Goal: Communication & Community: Answer question/provide support

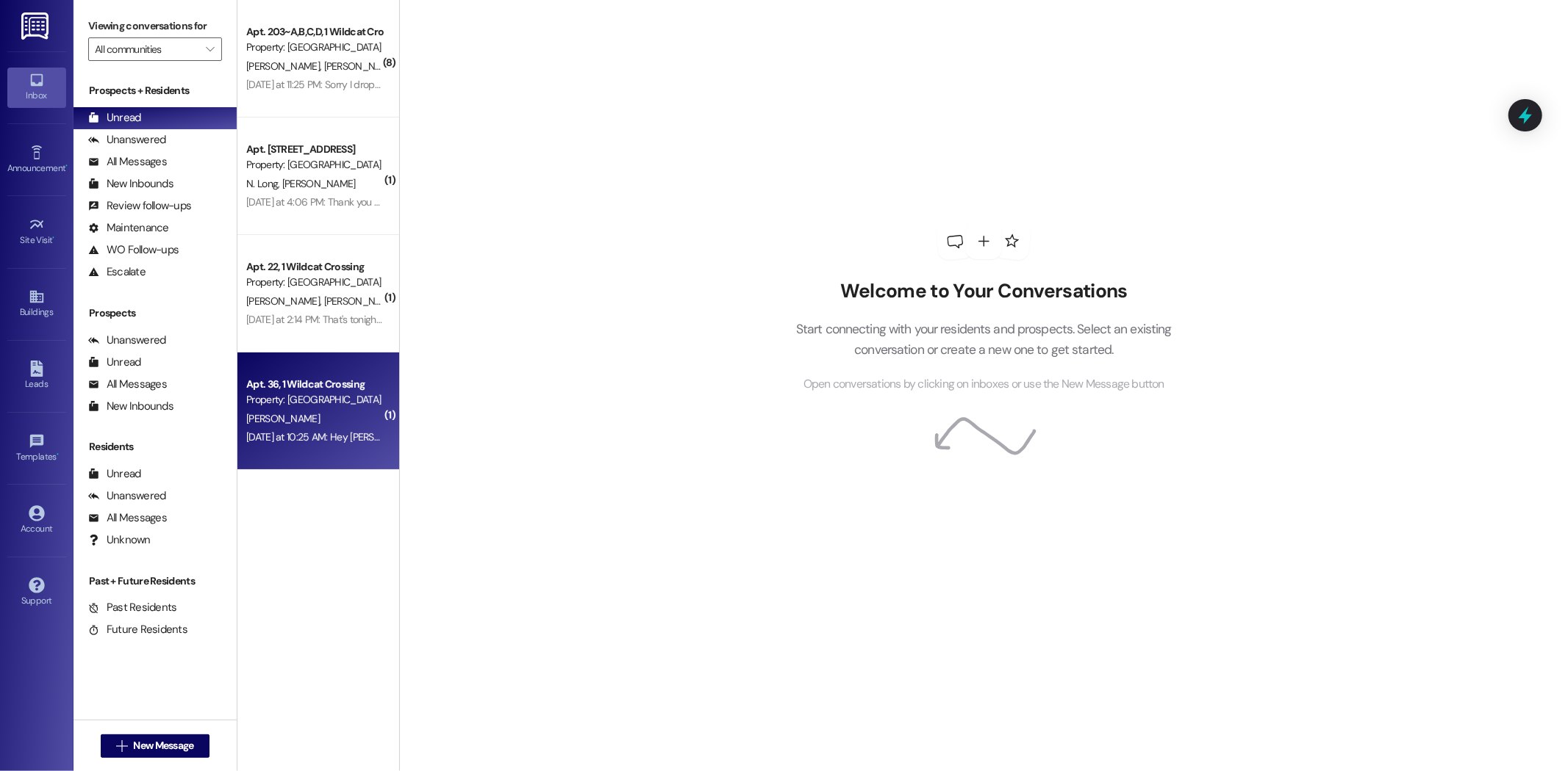
click at [302, 411] on div "[PERSON_NAME]" at bounding box center [314, 420] width 139 height 19
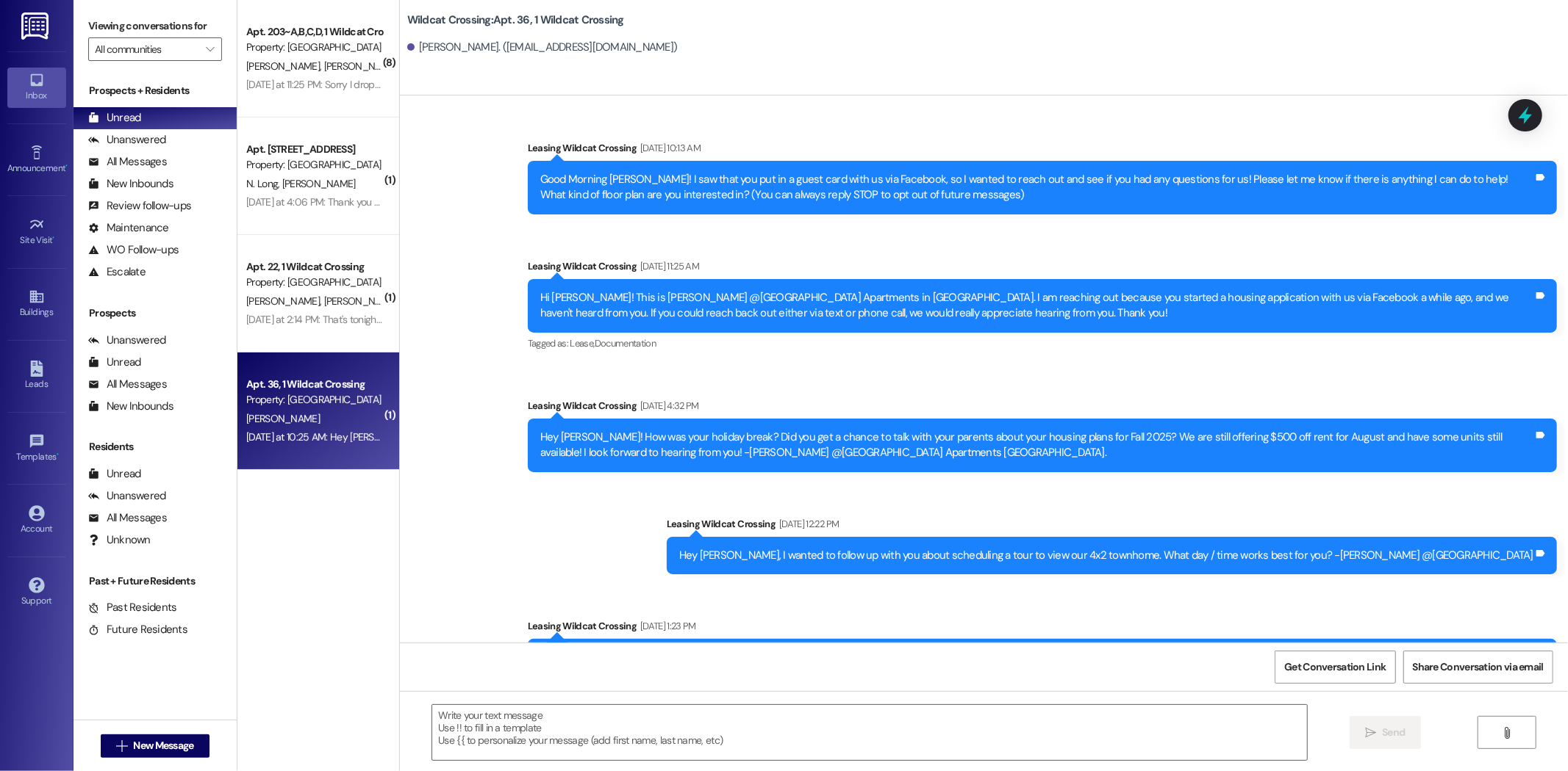
scroll to position [15932, 0]
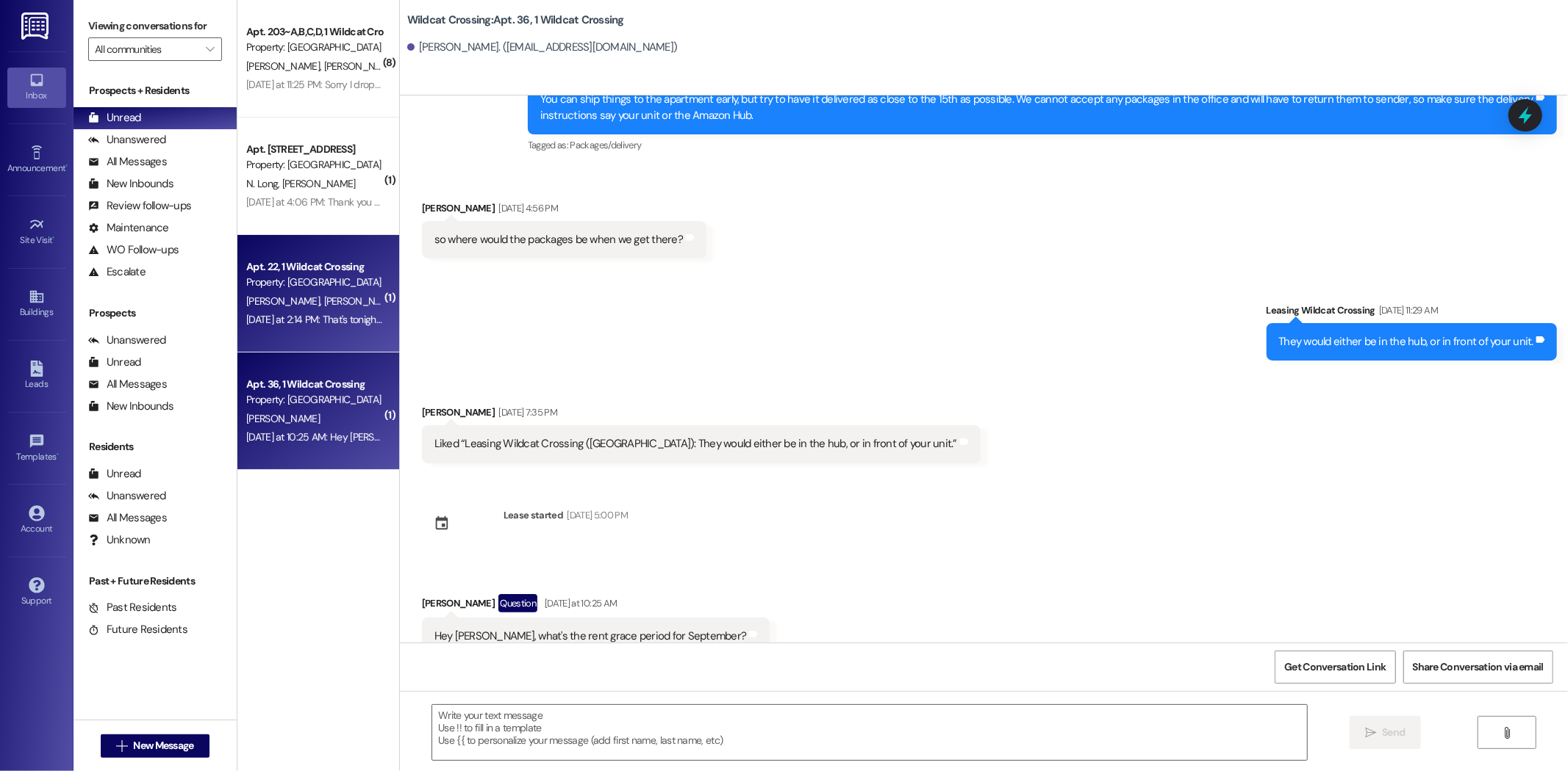
click at [334, 302] on div "[PERSON_NAME] [PERSON_NAME]" at bounding box center [314, 302] width 139 height 19
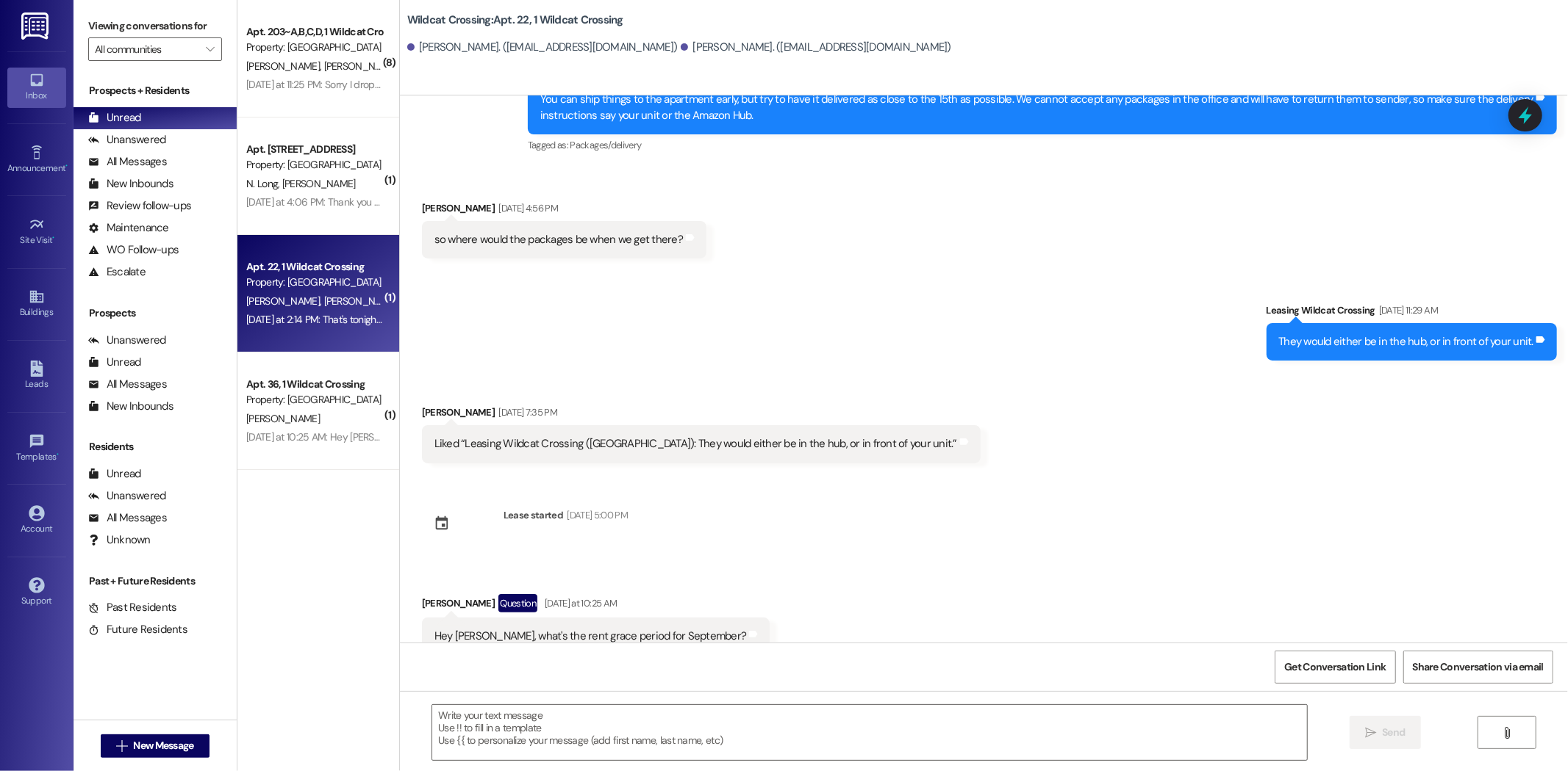
scroll to position [1996, 0]
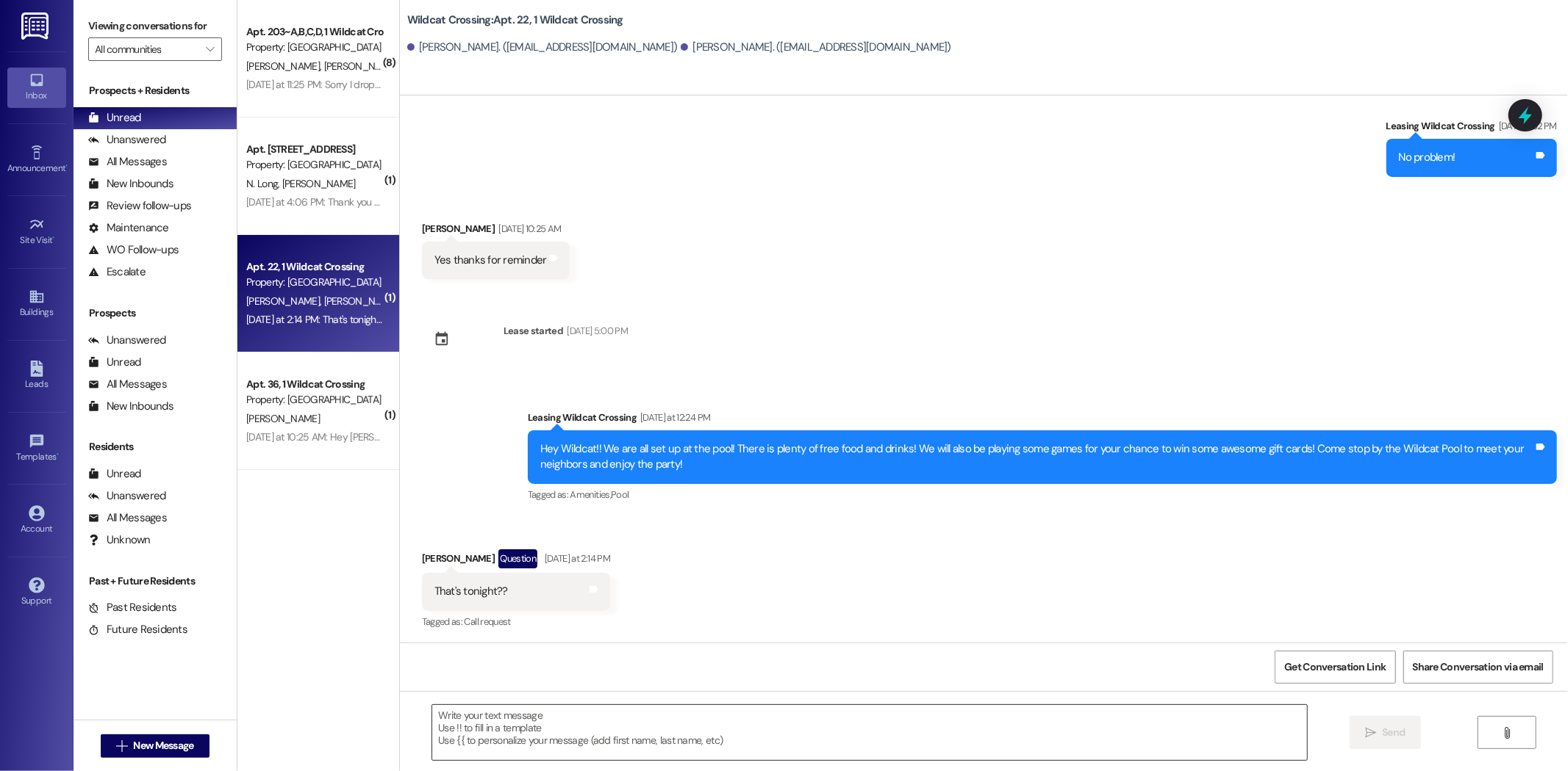
click at [546, 707] on textarea at bounding box center [869, 733] width 874 height 55
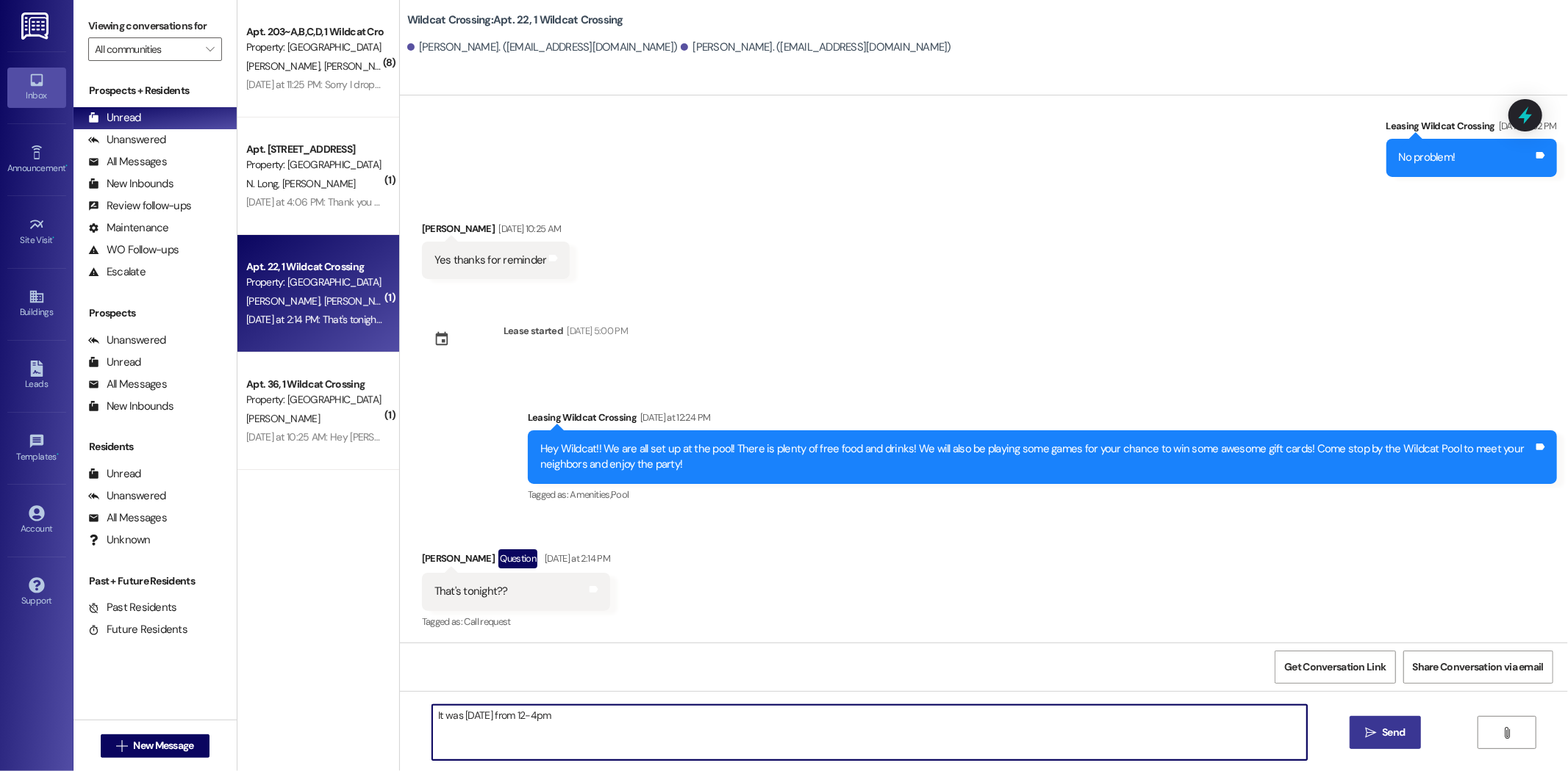
type textarea "It was [DATE] from 12-4pm"
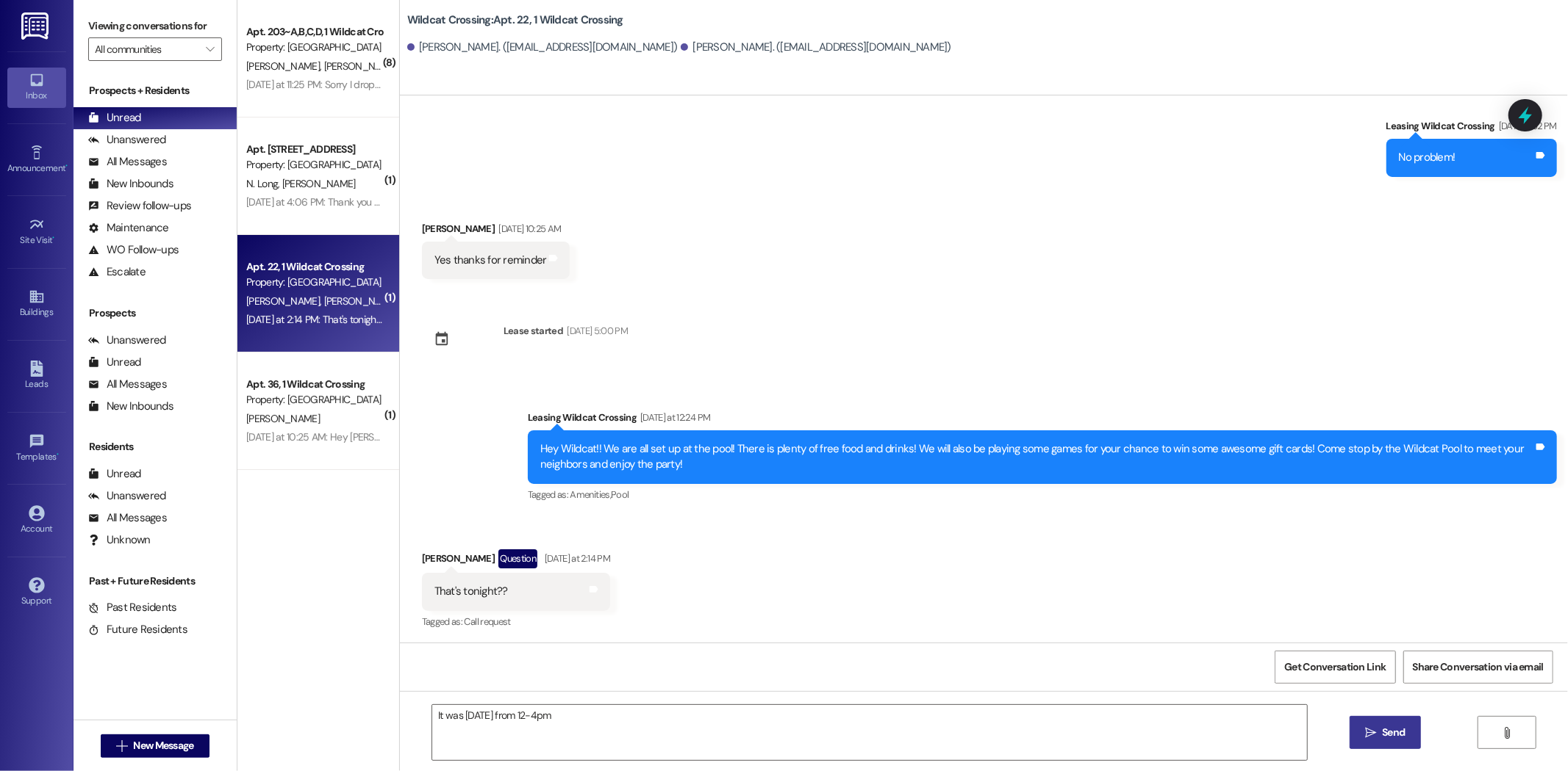
click at [1395, 738] on span "Send" at bounding box center [1393, 733] width 22 height 15
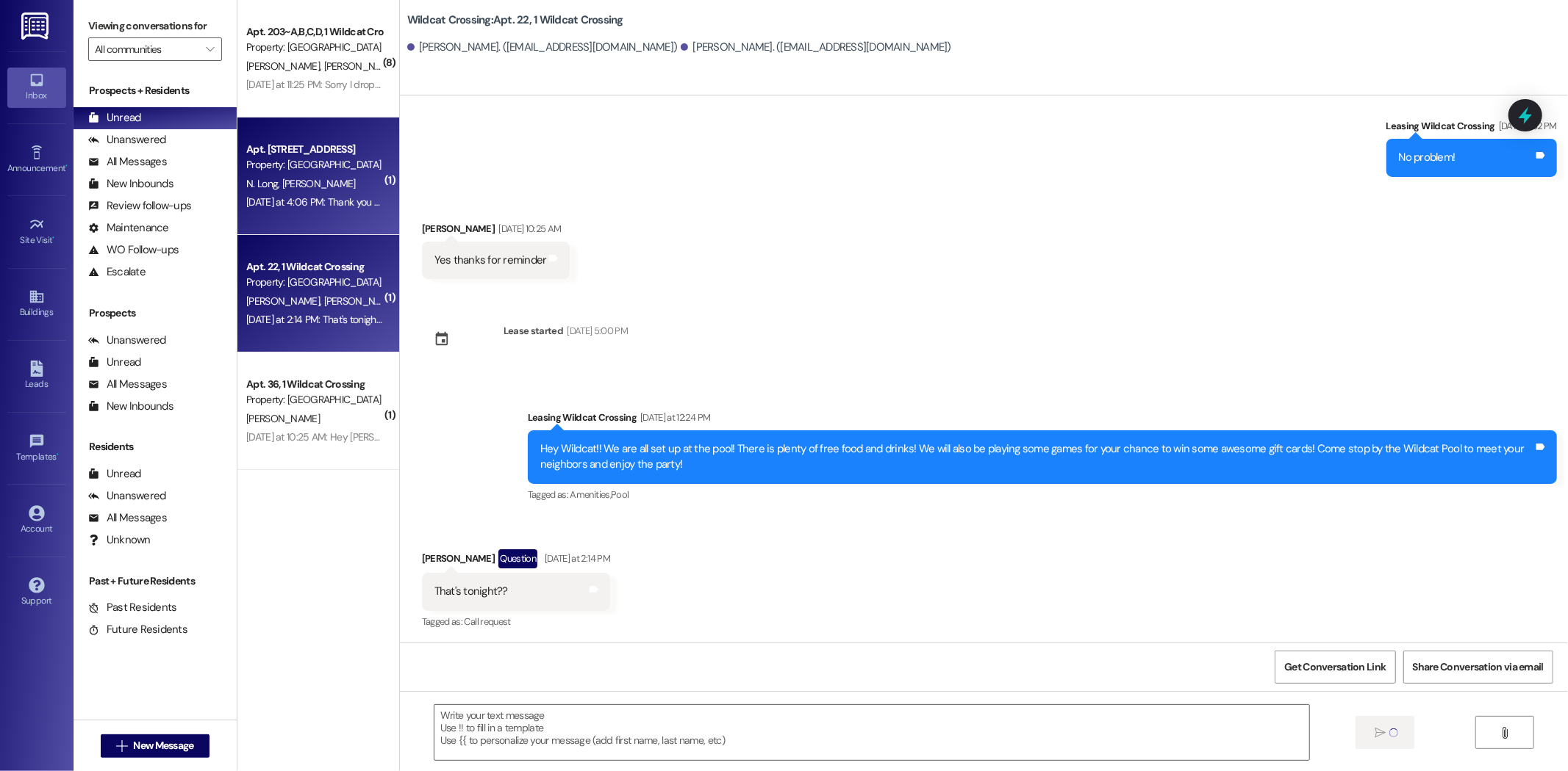
click at [313, 200] on div "[DATE] at 4:06 PM: Thank you so much for the birthday card. That means a lot! T…" at bounding box center [438, 202] width 382 height 13
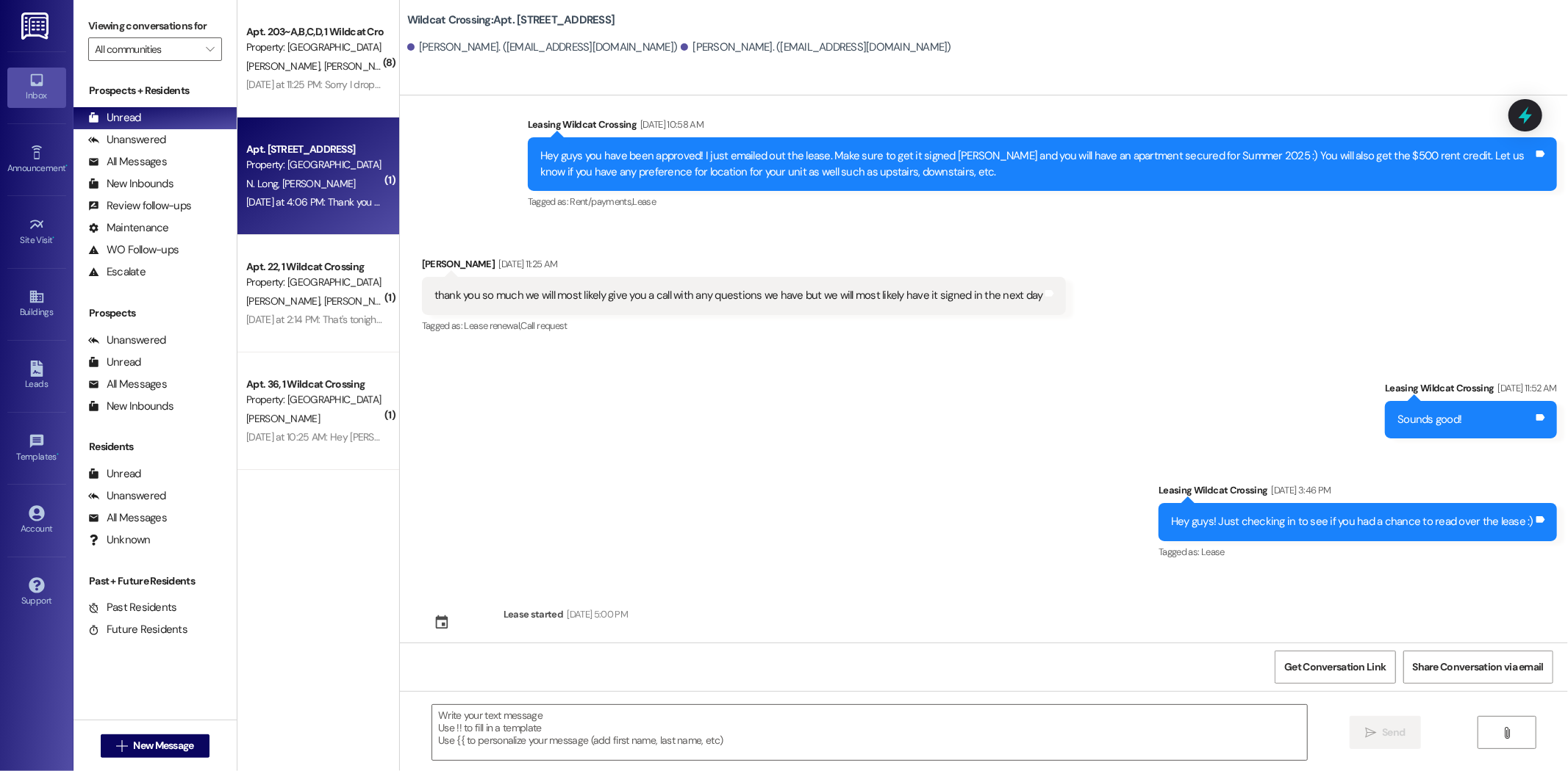
scroll to position [2297, 0]
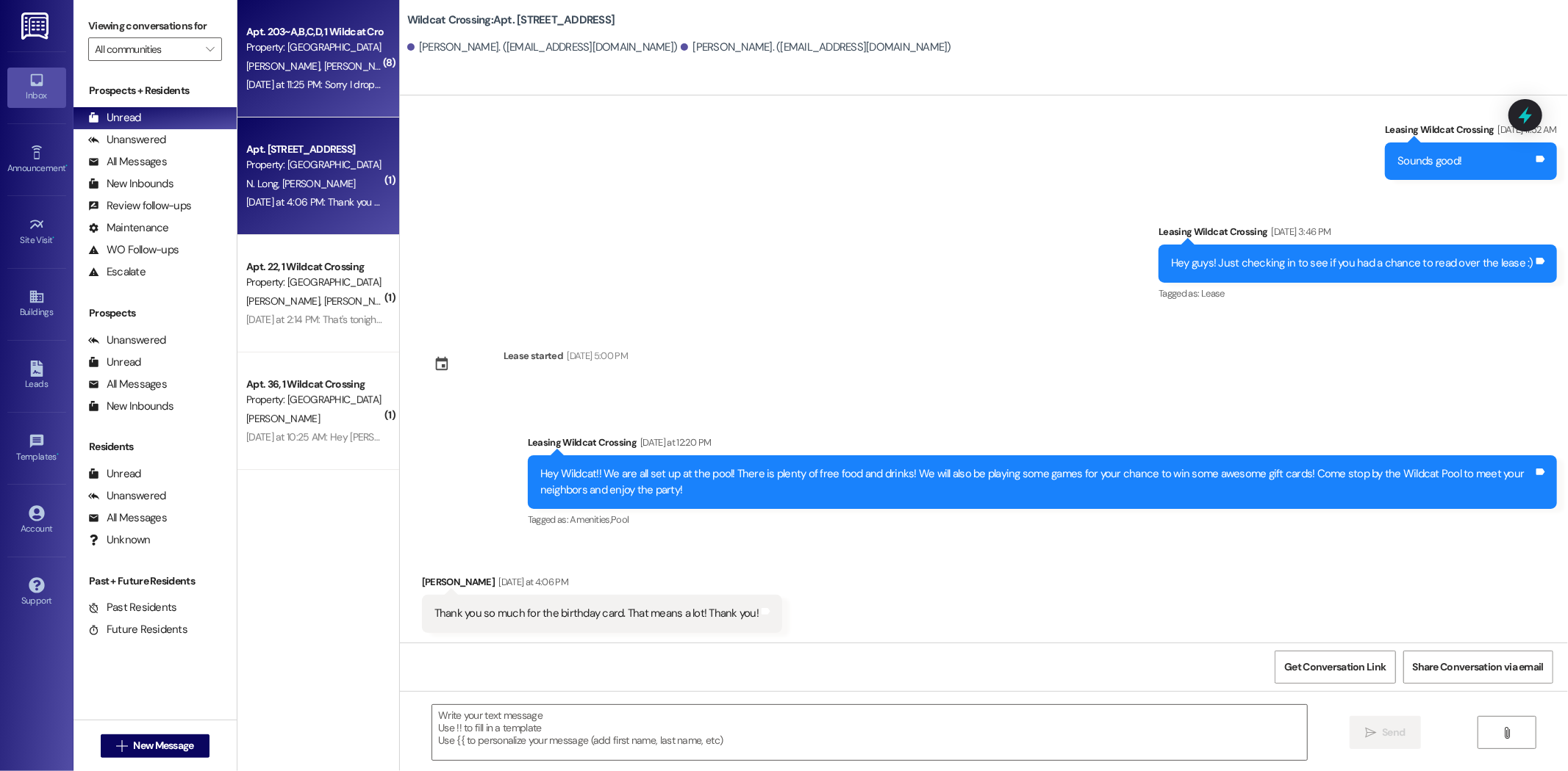
click at [260, 62] on span "[PERSON_NAME]" at bounding box center [285, 67] width 78 height 13
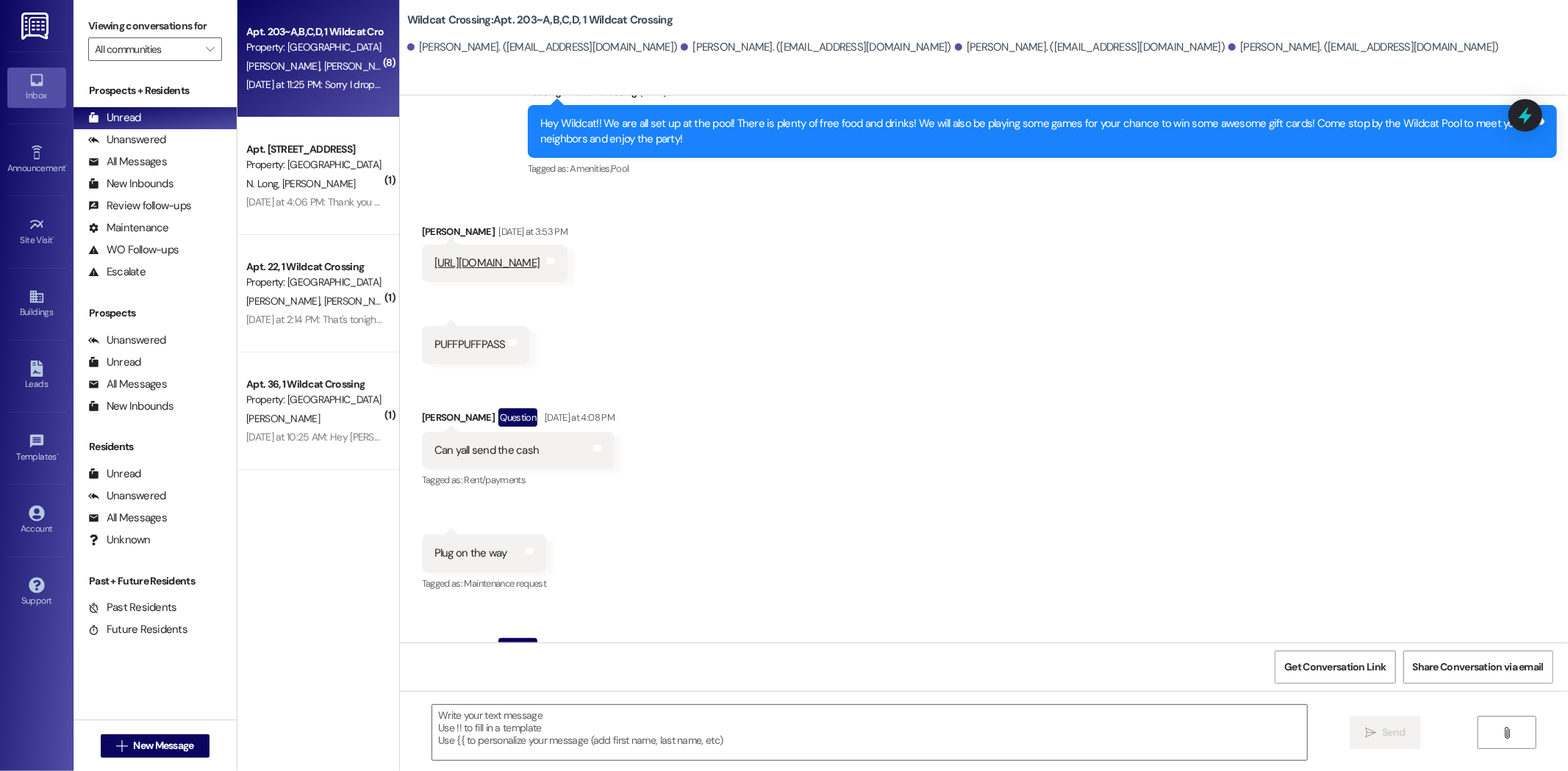
scroll to position [1001, 0]
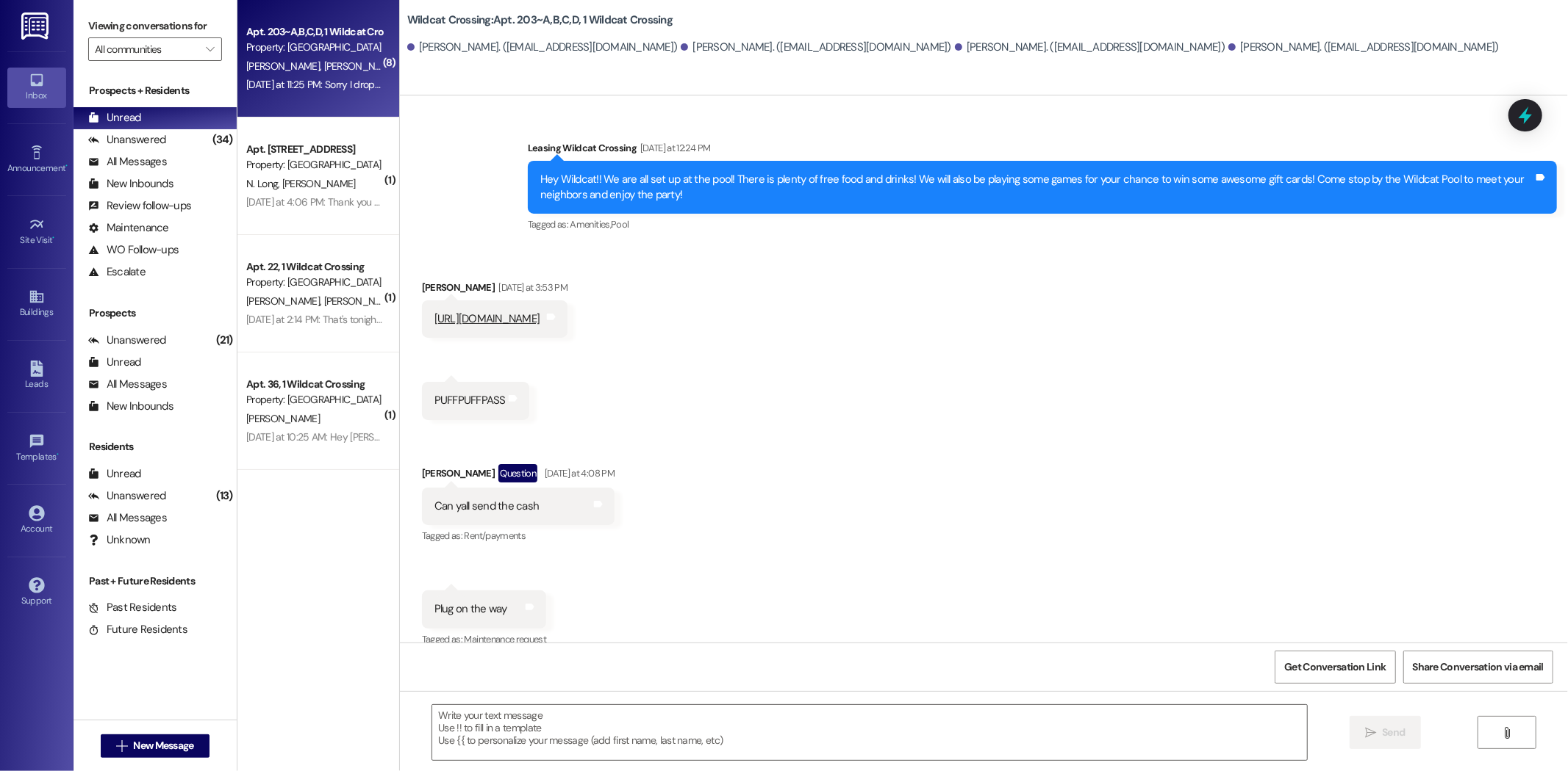
click at [533, 312] on link "[URL][DOMAIN_NAME]" at bounding box center [486, 319] width 106 height 15
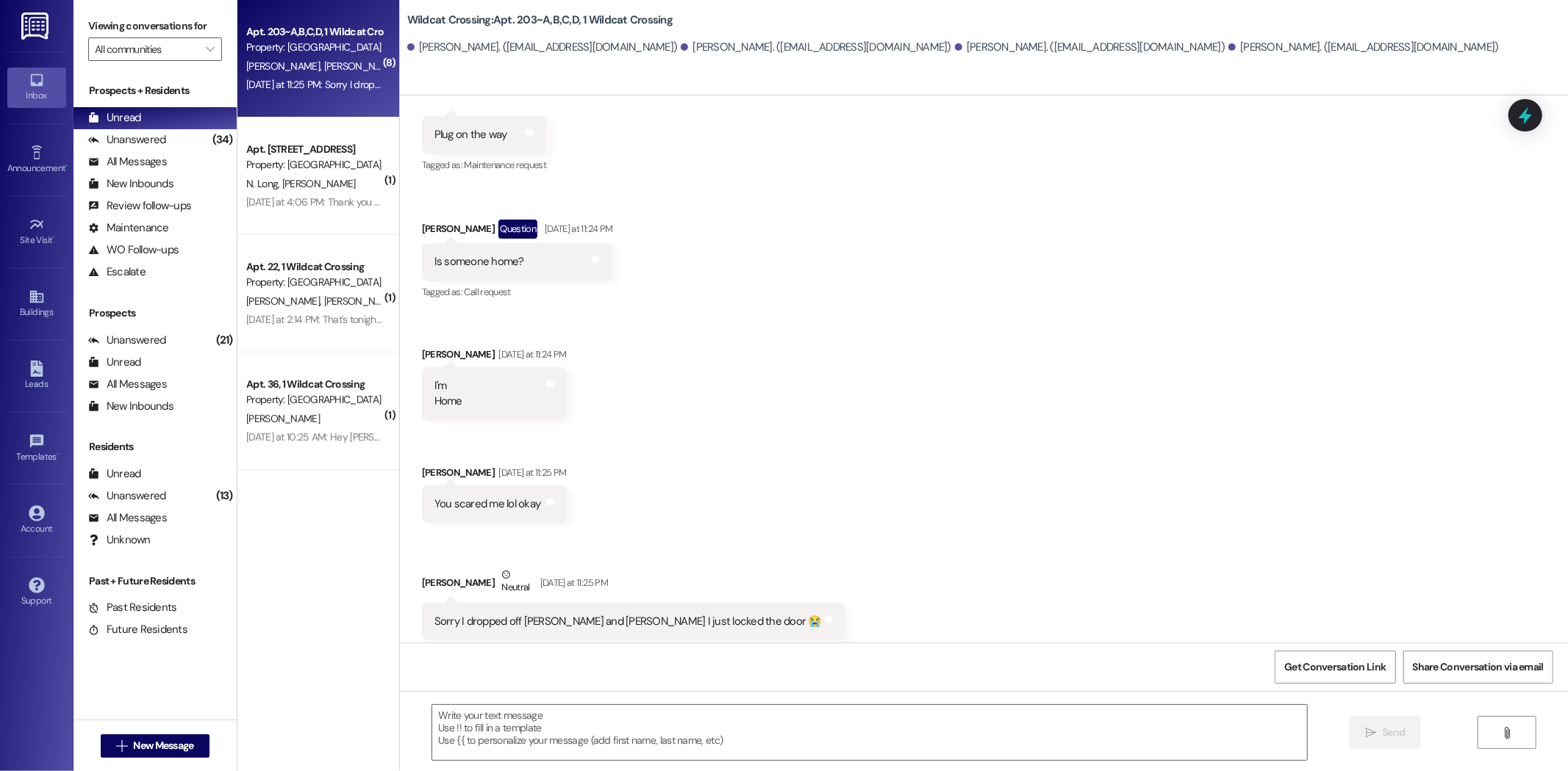
scroll to position [1490, 0]
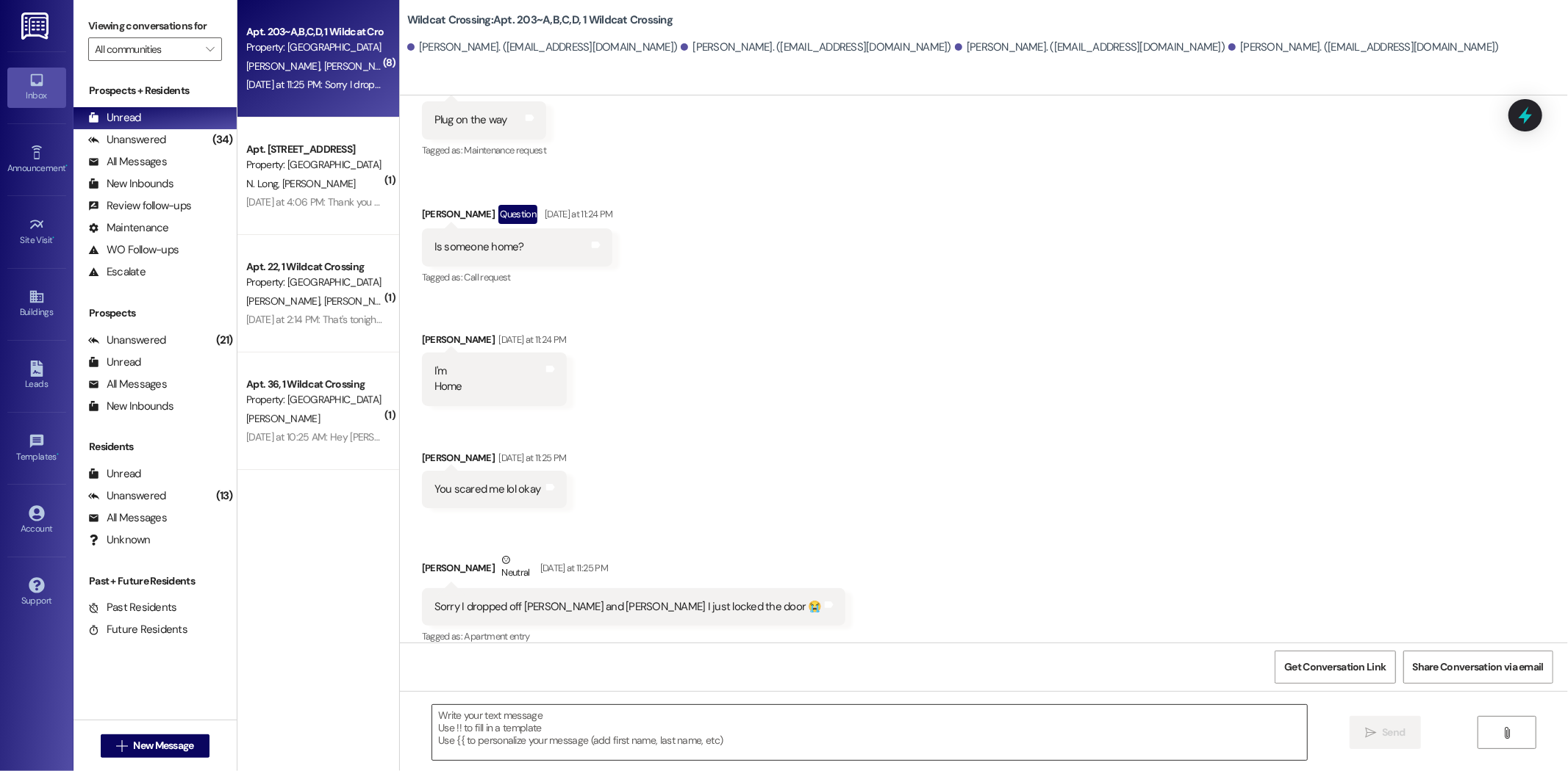
click at [568, 713] on textarea at bounding box center [869, 733] width 874 height 55
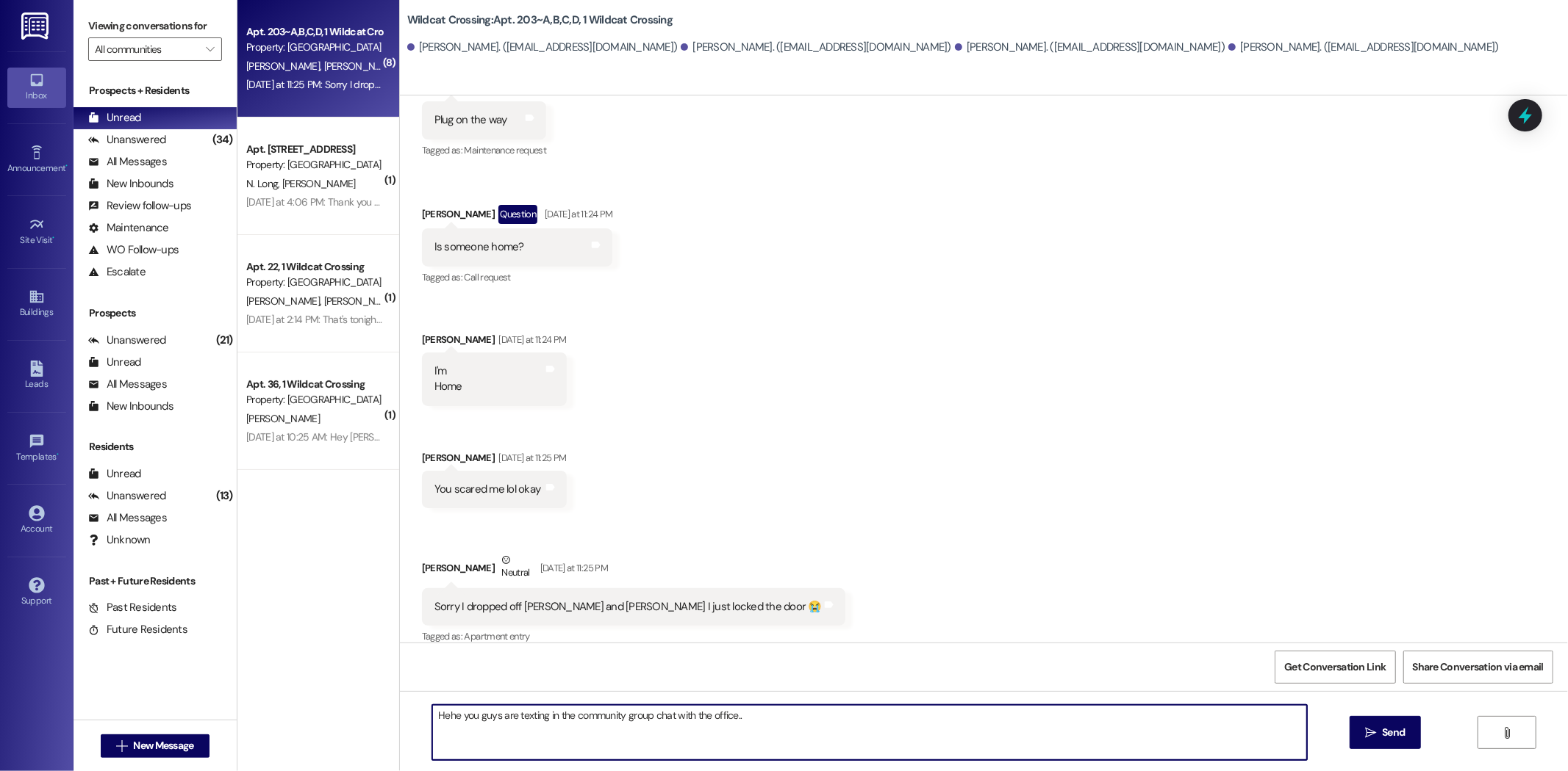
paste textarea "👀"
click at [900, 725] on textarea "Hehe you guys are texting in the community group chat with the office.. 👀" at bounding box center [869, 733] width 874 height 55
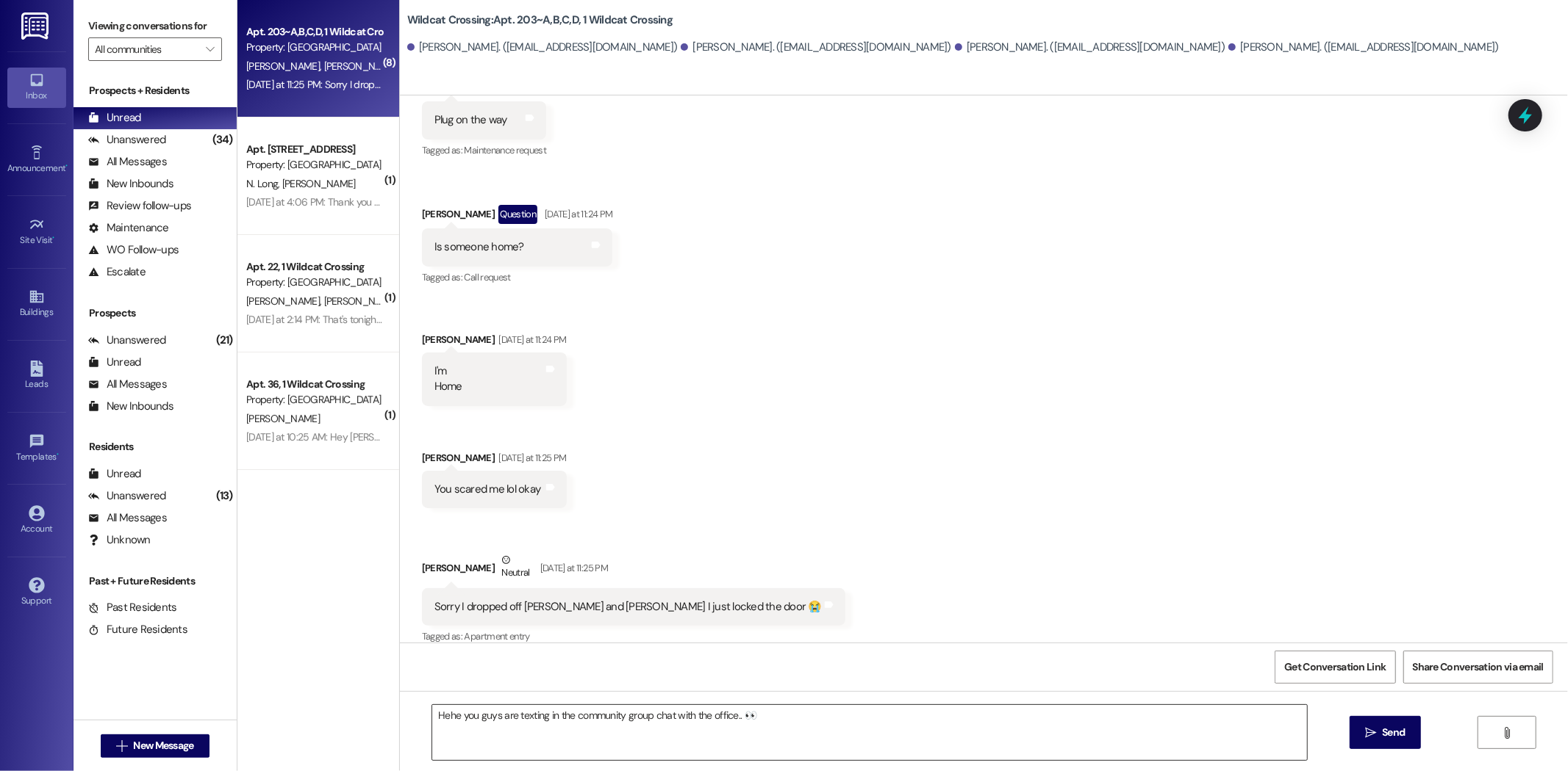
click at [846, 713] on textarea "Hehe you guys are texting in the community group chat with the office.. 👀" at bounding box center [869, 733] width 874 height 55
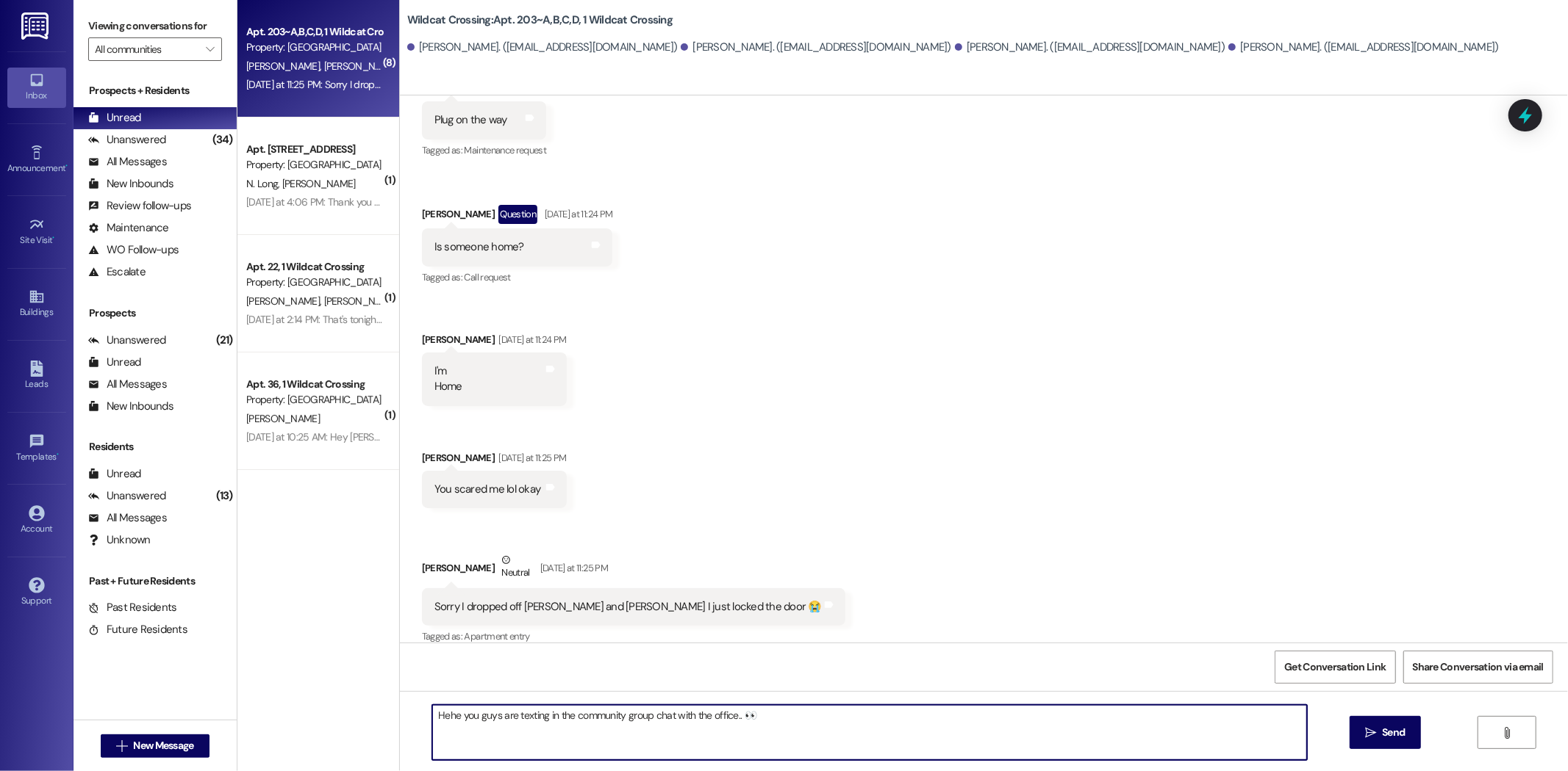
paste textarea "😂"
drag, startPoint x: 454, startPoint y: 714, endPoint x: 409, endPoint y: 709, distance: 45.3
click at [409, 709] on div "Hehe you guys are texting in the community group chat with the office.. 👀😂  Se…" at bounding box center [984, 747] width 1168 height 111
click at [900, 720] on textarea "Just a heads up, you guys are texting in the community group chat with the offi…" at bounding box center [869, 733] width 874 height 55
type textarea "Just a heads up, you guys are texting in the community group chat with the offi…"
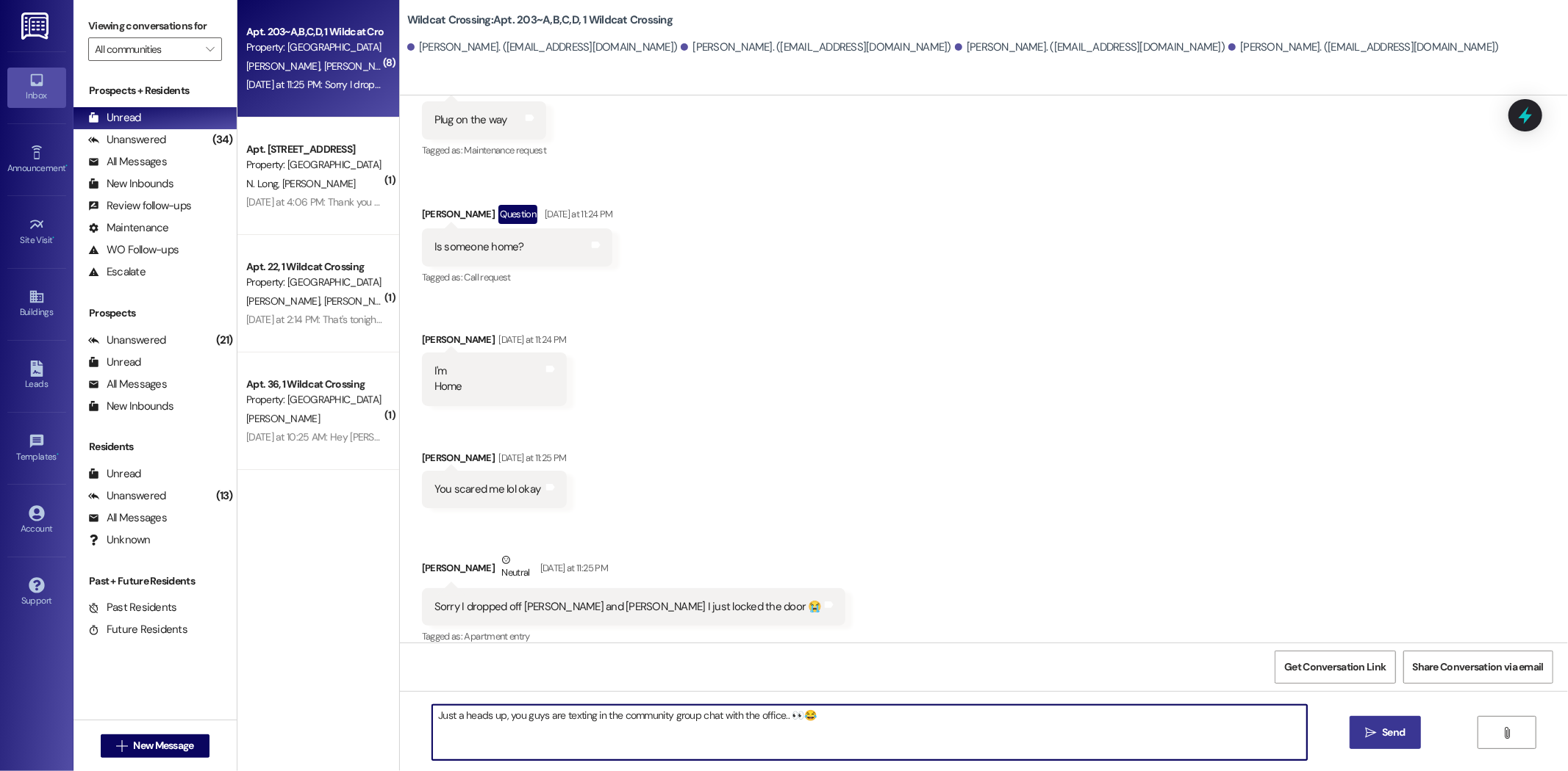
click at [1406, 731] on button " Send" at bounding box center [1385, 733] width 71 height 33
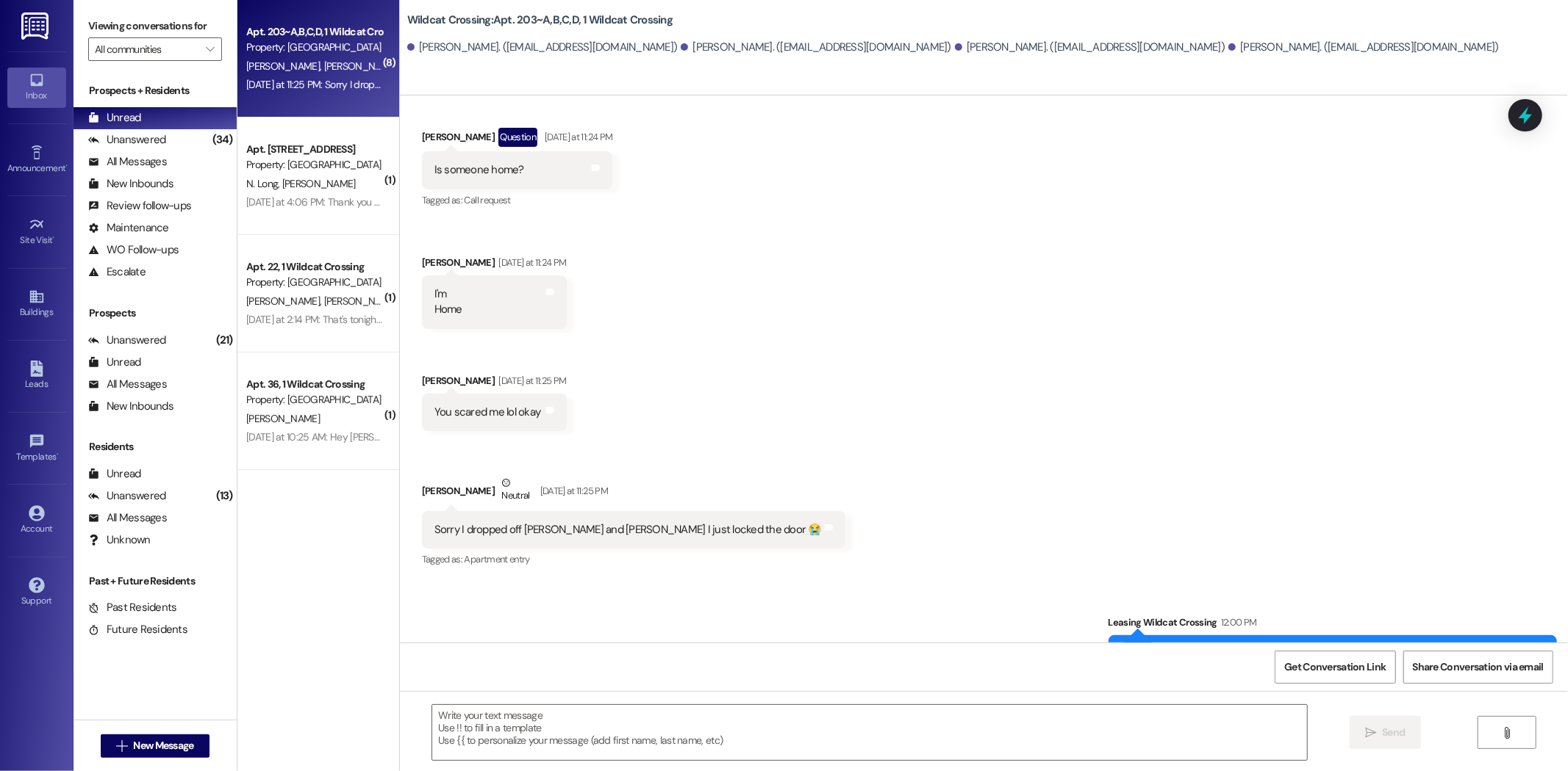
scroll to position [1592, 0]
